Goal: Task Accomplishment & Management: Manage account settings

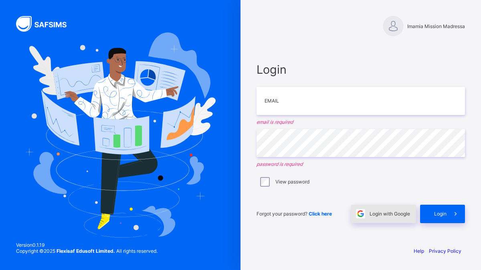
click at [406, 209] on div "Login with Google" at bounding box center [383, 214] width 65 height 18
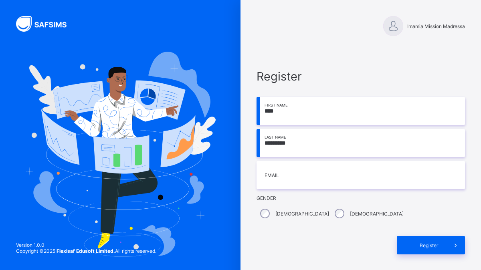
click at [297, 146] on input "*********" at bounding box center [361, 143] width 209 height 28
type input "********"
click at [286, 179] on input "email" at bounding box center [361, 175] width 209 height 28
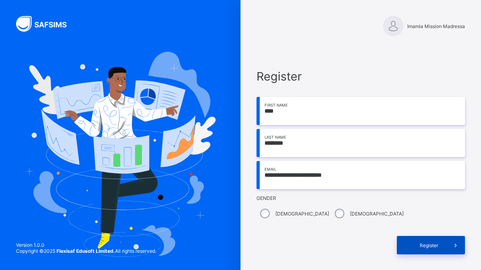
type input "**********"
click at [431, 247] on span "Register" at bounding box center [429, 246] width 36 height 6
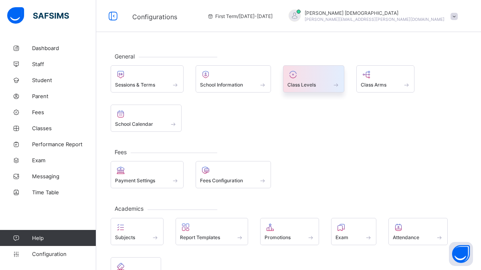
click at [327, 72] on div at bounding box center [314, 75] width 53 height 10
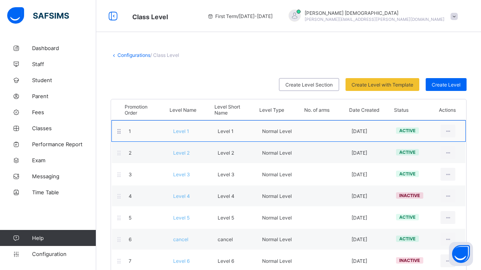
click at [179, 131] on span "Level 1" at bounding box center [181, 131] width 16 height 6
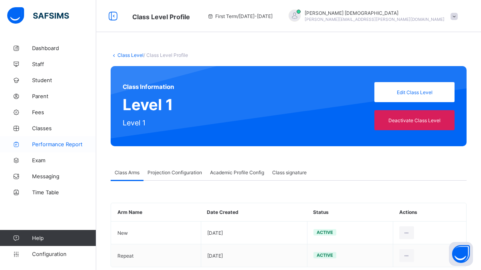
click at [58, 146] on span "Performance Report" at bounding box center [64, 144] width 64 height 6
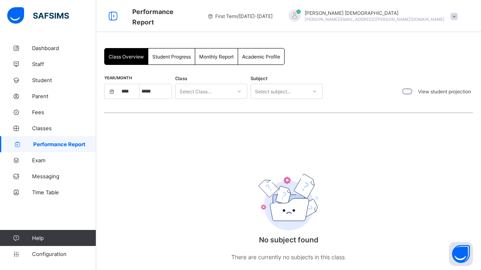
select select "****"
select select "*"
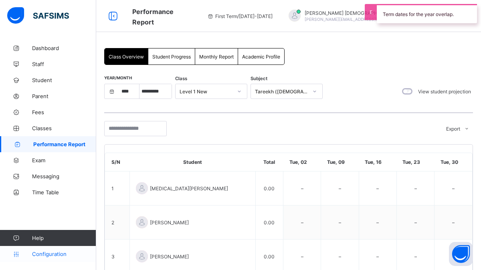
click at [57, 257] on span "Configuration" at bounding box center [64, 254] width 64 height 6
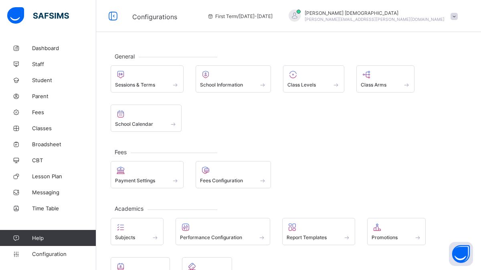
click at [455, 14] on span at bounding box center [454, 16] width 7 height 7
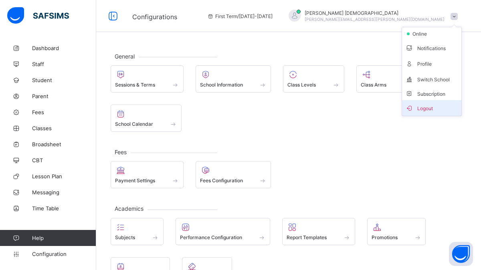
click at [433, 107] on span "Logout" at bounding box center [432, 108] width 53 height 9
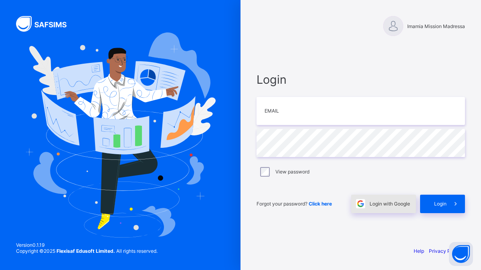
click at [404, 201] on span "Login with Google" at bounding box center [390, 204] width 41 height 6
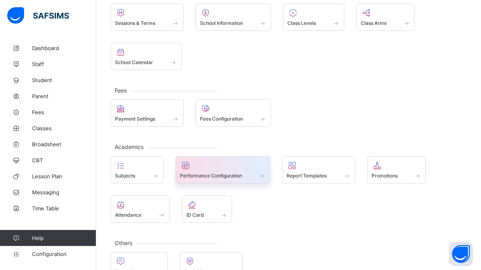
scroll to position [73, 0]
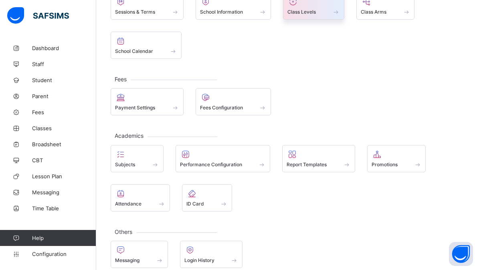
click at [313, 12] on span "Class Levels" at bounding box center [302, 12] width 28 height 6
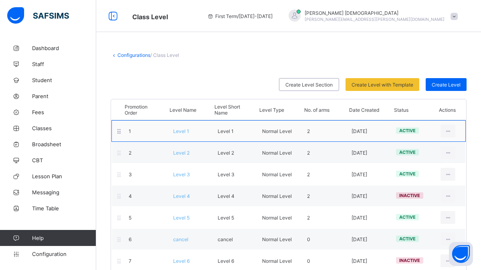
click at [191, 134] on div "1 Level 1 Level 1 Normal Level 2 2025-09-08 active View Class Level Edit Class …" at bounding box center [289, 131] width 355 height 22
click at [184, 134] on div "1 Level 1 Level 1 Normal Level 2 2025-09-08 active View Class Level Edit Class …" at bounding box center [289, 131] width 355 height 22
click at [178, 133] on span "Level 1" at bounding box center [181, 131] width 16 height 6
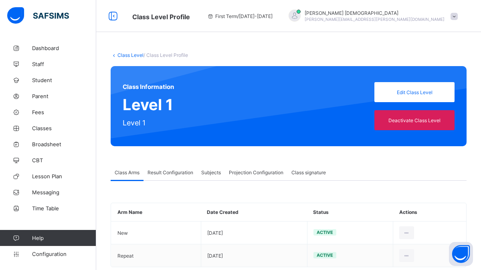
click at [124, 54] on link "Class Level" at bounding box center [131, 55] width 26 height 6
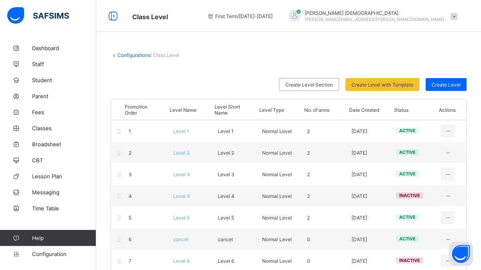
click at [133, 53] on link "Configurations" at bounding box center [134, 55] width 33 height 6
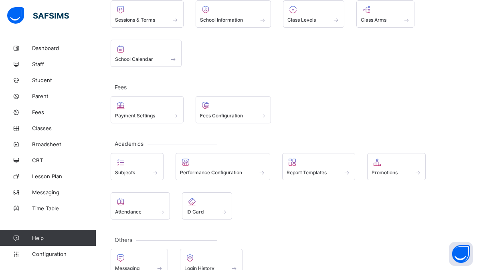
scroll to position [84, 0]
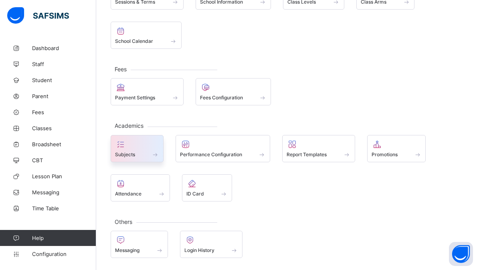
click at [148, 146] on div at bounding box center [137, 145] width 44 height 10
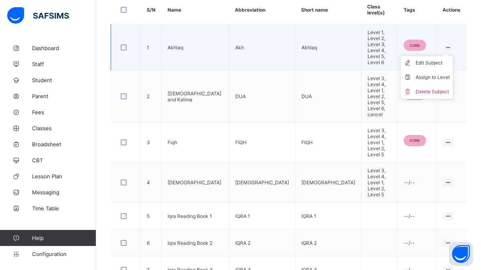
scroll to position [288, 0]
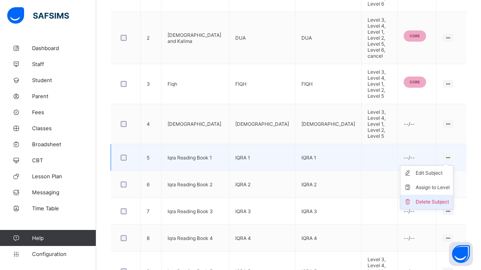
click at [437, 198] on div "Delete Subject" at bounding box center [433, 202] width 34 height 8
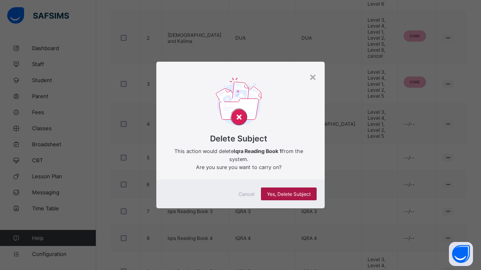
click at [309, 196] on span "Yes, Delete Subject" at bounding box center [289, 194] width 44 height 6
click at [311, 73] on div "×" at bounding box center [313, 77] width 8 height 14
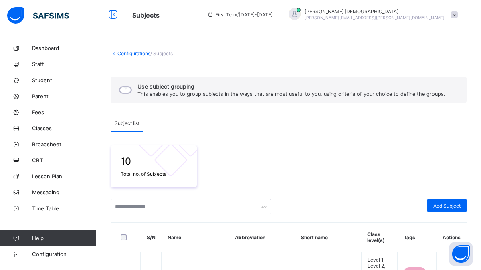
scroll to position [0, 0]
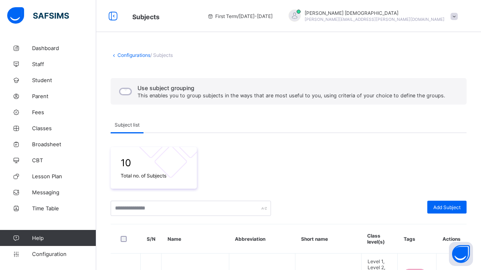
click at [126, 56] on link "Configurations" at bounding box center [134, 55] width 33 height 6
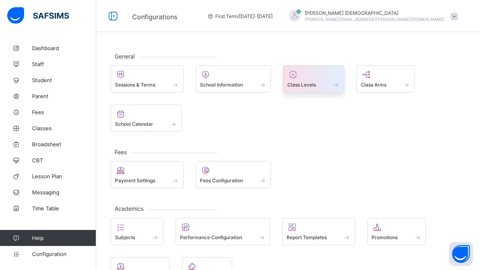
click at [312, 89] on div "Class Levels" at bounding box center [313, 78] width 61 height 27
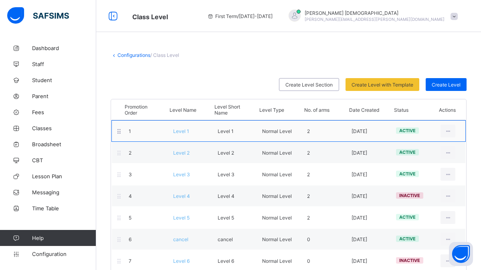
click at [175, 132] on span "Level 1" at bounding box center [181, 131] width 16 height 6
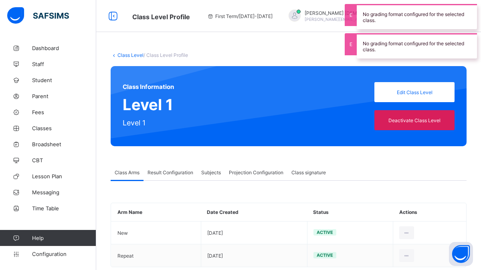
click at [253, 173] on span "Projection Configuration" at bounding box center [256, 173] width 55 height 6
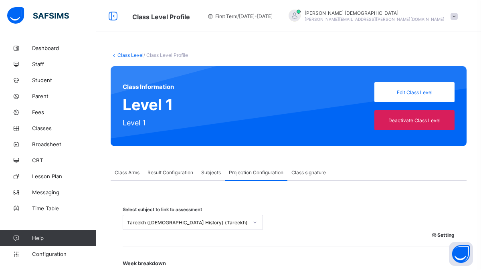
click at [130, 54] on link "Class Level" at bounding box center [131, 55] width 26 height 6
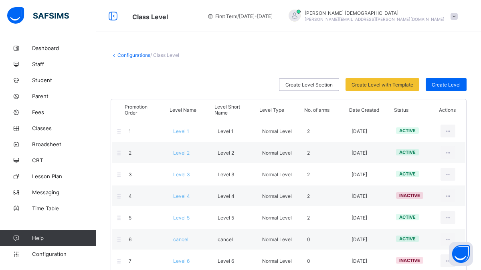
click at [133, 56] on link "Configurations" at bounding box center [134, 55] width 33 height 6
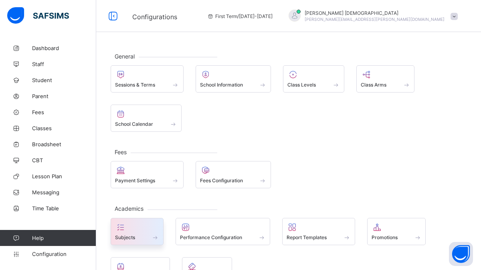
click at [137, 237] on div "Subjects" at bounding box center [137, 237] width 44 height 7
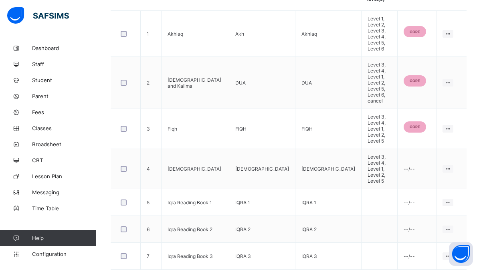
scroll to position [245, 0]
